Goal: Find specific page/section: Find specific page/section

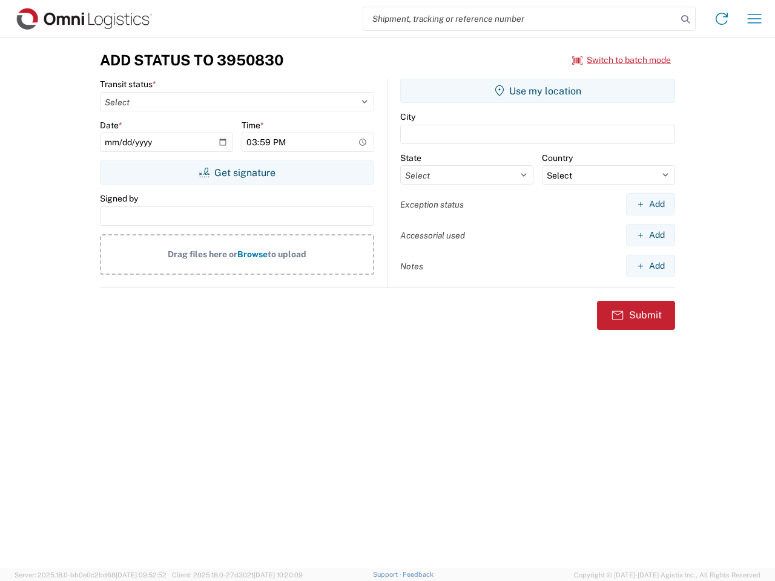
click at [520, 19] on input "search" at bounding box center [520, 18] width 314 height 23
click at [685, 19] on icon at bounding box center [685, 19] width 17 height 17
click at [722, 19] on icon at bounding box center [721, 18] width 19 height 19
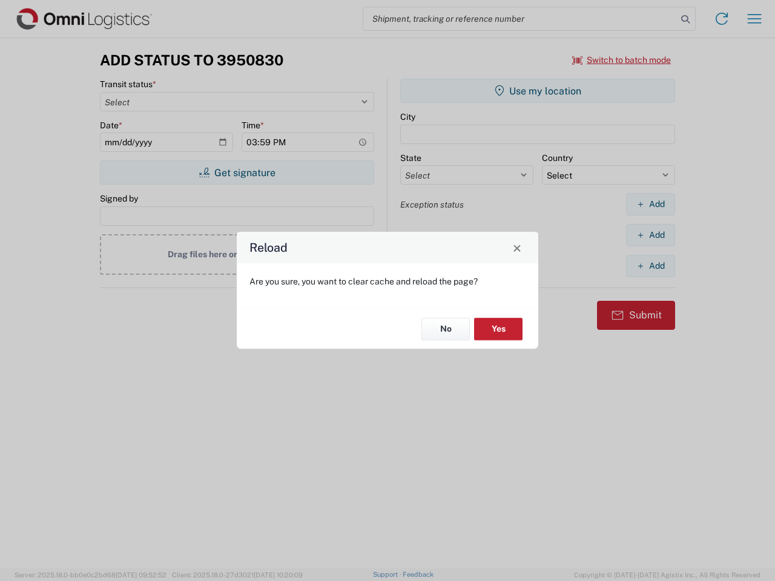
click at [622, 60] on div "Reload Are you sure, you want to clear cache and reload the page? No Yes" at bounding box center [387, 290] width 775 height 581
click at [237, 173] on div "Reload Are you sure, you want to clear cache and reload the page? No Yes" at bounding box center [387, 290] width 775 height 581
click at [538, 91] on div "Reload Are you sure, you want to clear cache and reload the page? No Yes" at bounding box center [387, 290] width 775 height 581
click at [650, 204] on div "Reload Are you sure, you want to clear cache and reload the page? No Yes" at bounding box center [387, 290] width 775 height 581
click at [650, 235] on div "Reload Are you sure, you want to clear cache and reload the page? No Yes" at bounding box center [387, 290] width 775 height 581
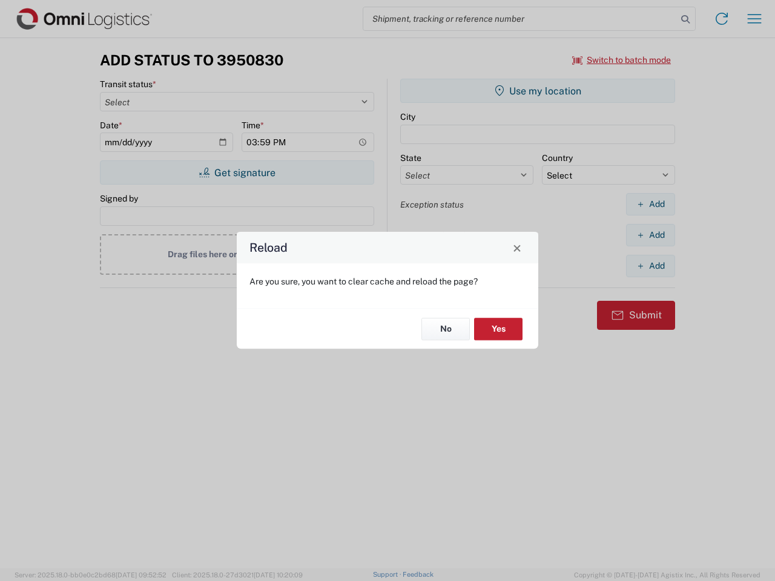
click at [650, 266] on div "Reload Are you sure, you want to clear cache and reload the page? No Yes" at bounding box center [387, 290] width 775 height 581
